Goal: Navigation & Orientation: Find specific page/section

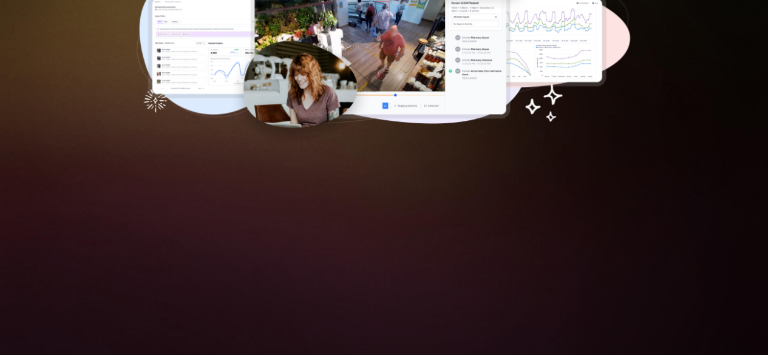
scroll to position [23, 0]
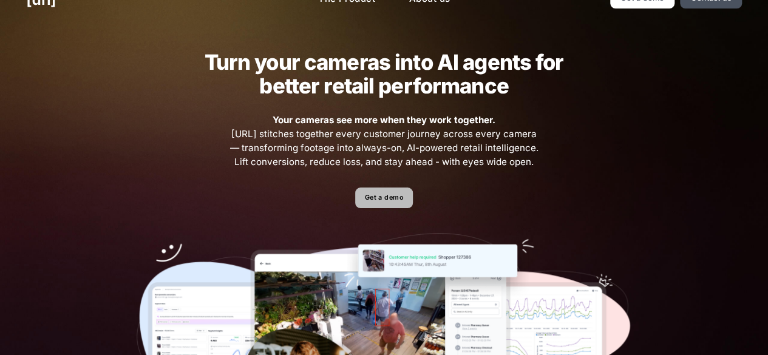
click at [393, 203] on link "Get a demo" at bounding box center [384, 198] width 58 height 21
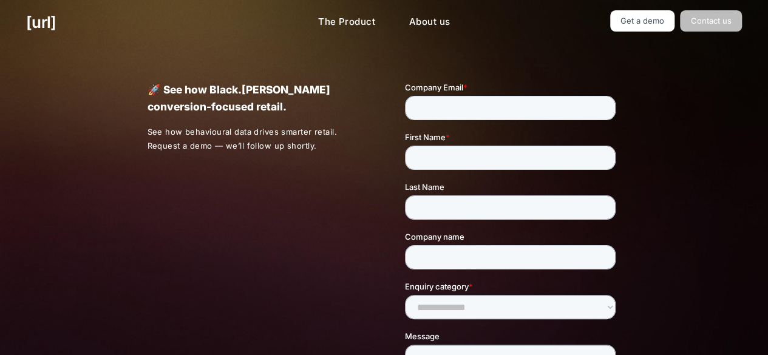
click at [724, 14] on link "Contact us" at bounding box center [711, 20] width 62 height 21
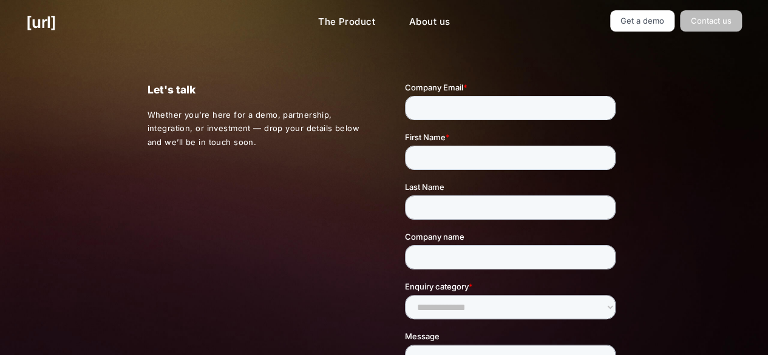
click at [725, 18] on link "Contact us" at bounding box center [711, 20] width 62 height 21
click at [638, 14] on link "Get a demo" at bounding box center [642, 20] width 65 height 21
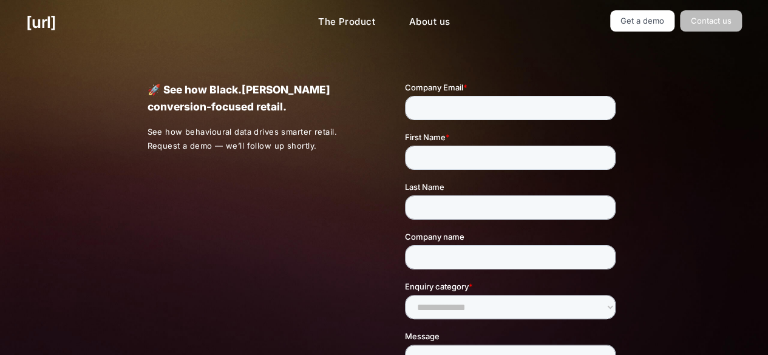
click at [710, 22] on link "Contact us" at bounding box center [711, 20] width 62 height 21
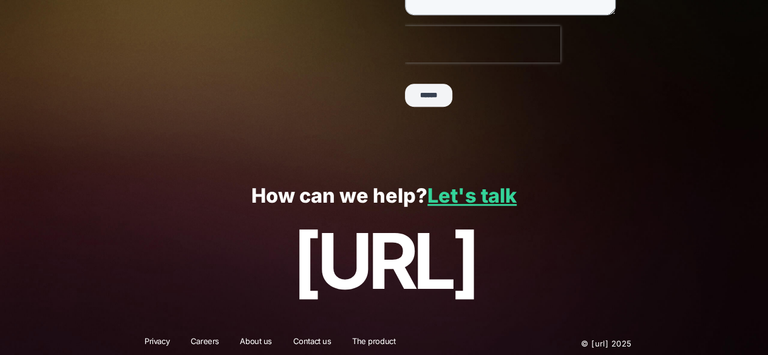
scroll to position [377, 0]
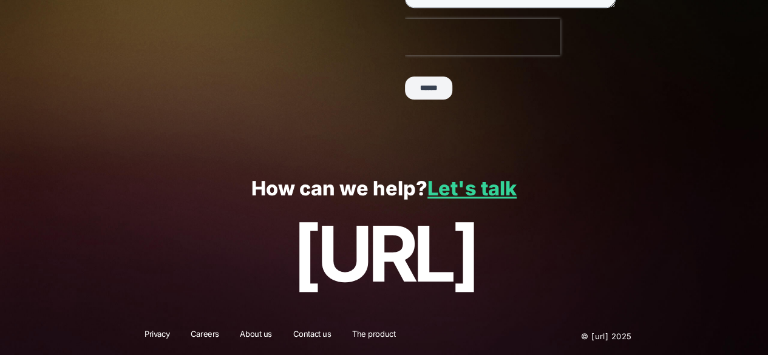
click at [259, 331] on link "About us" at bounding box center [256, 336] width 48 height 16
